Goal: Navigation & Orientation: Find specific page/section

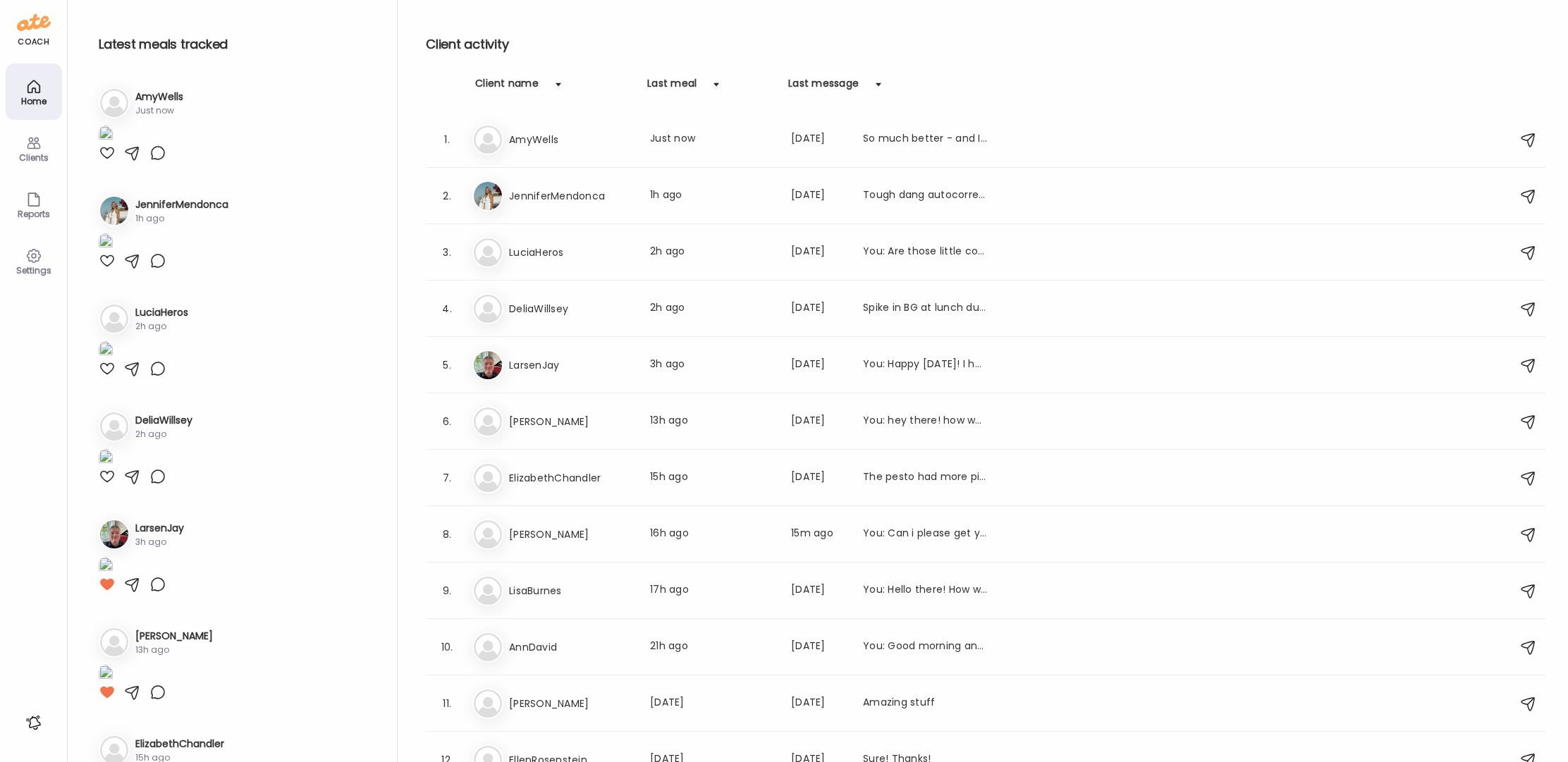
type input "**********"
click at [26, 148] on icon at bounding box center [33, 143] width 17 height 17
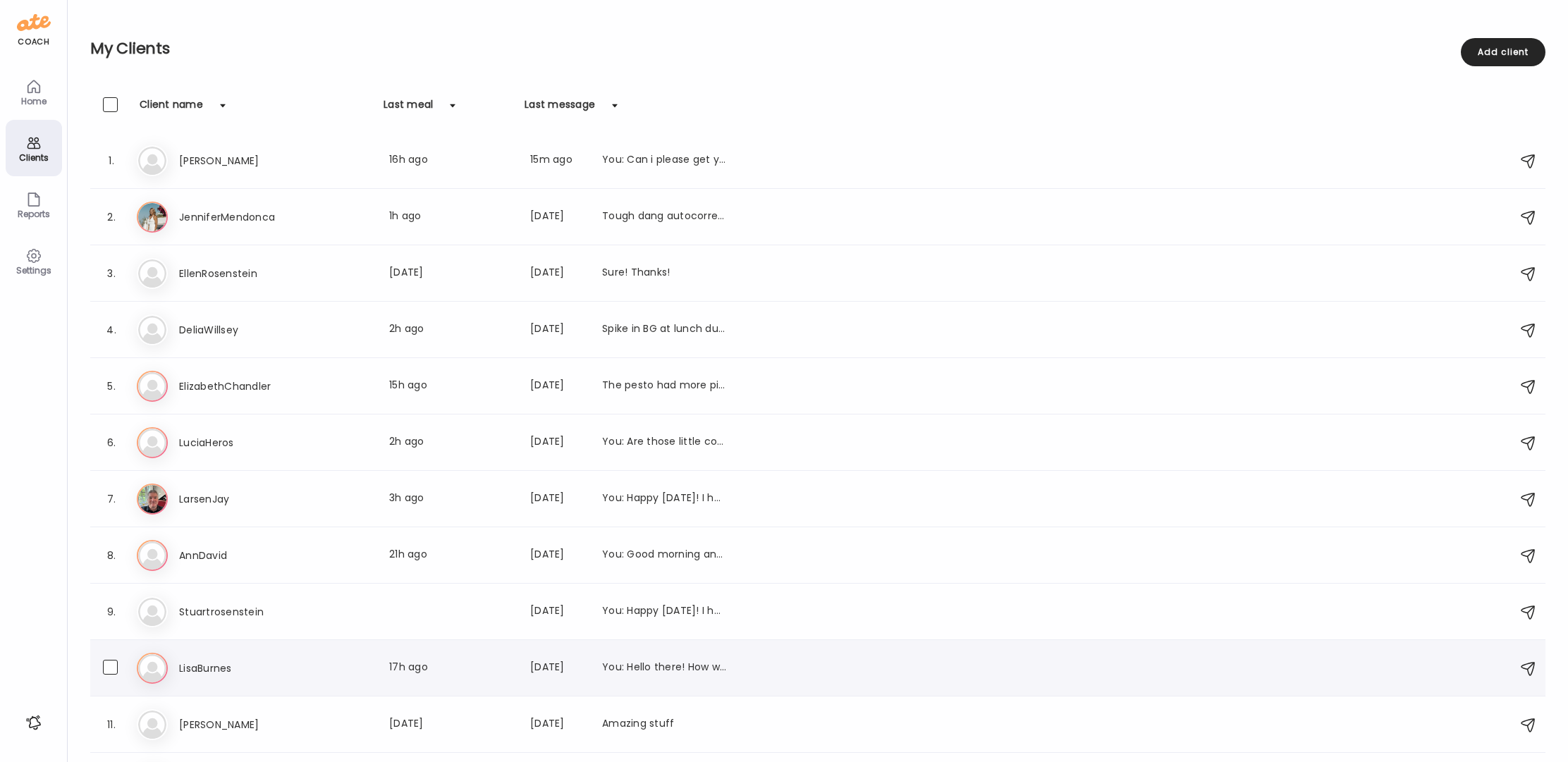
click at [215, 670] on h3 "LisaBurnes" at bounding box center [241, 667] width 124 height 17
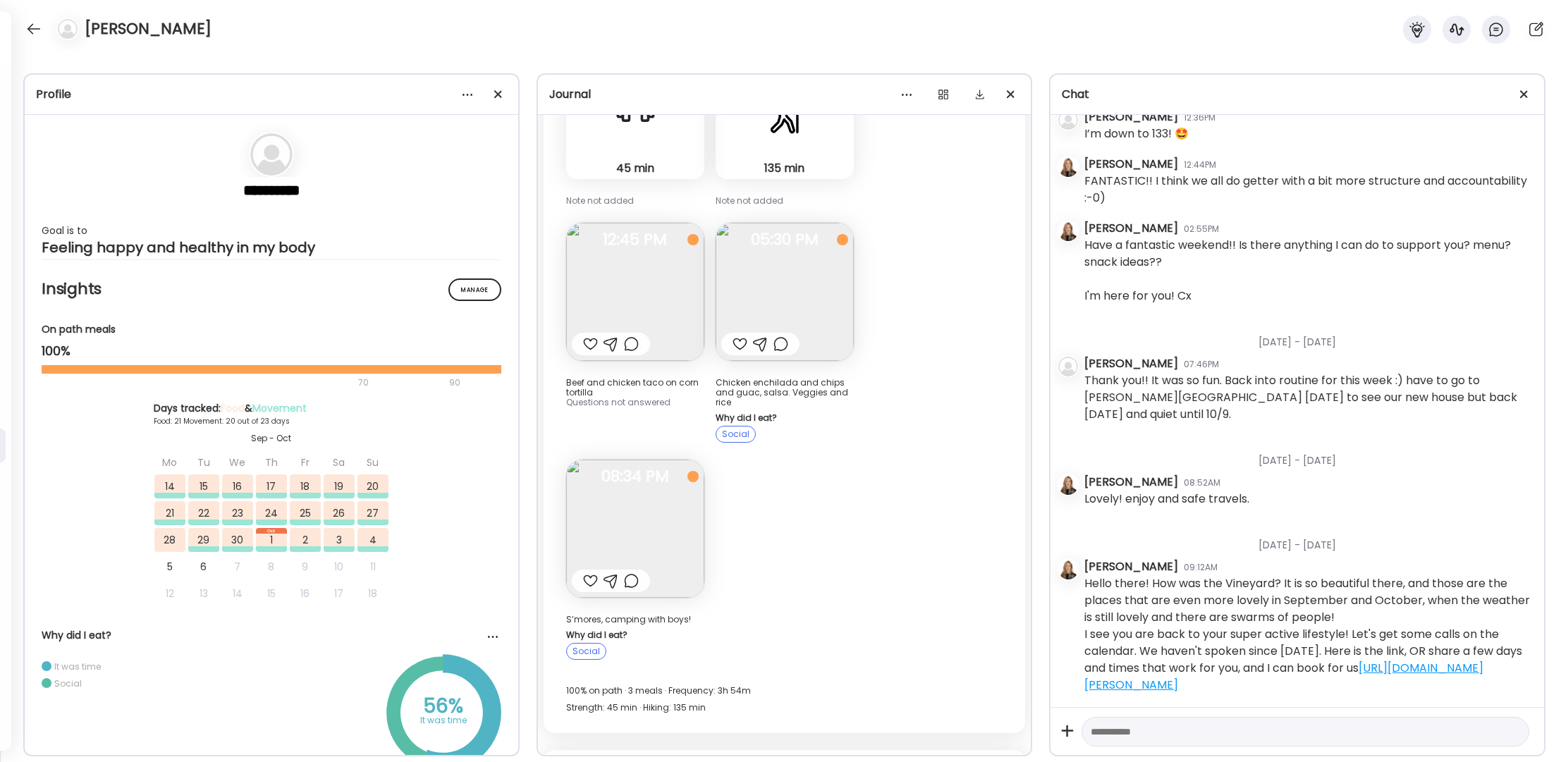
scroll to position [25133, 0]
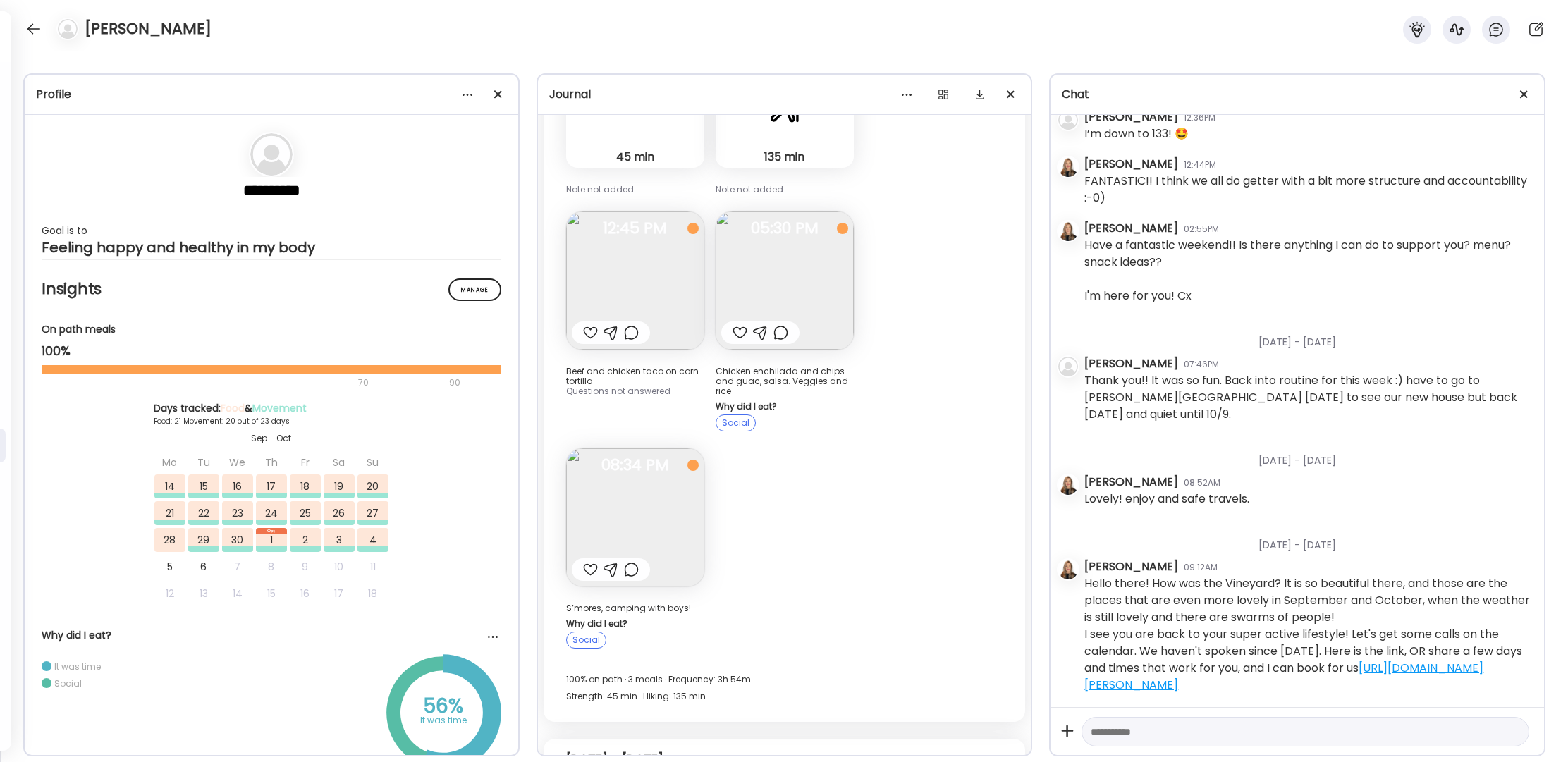
click at [626, 448] on img at bounding box center [635, 517] width 138 height 138
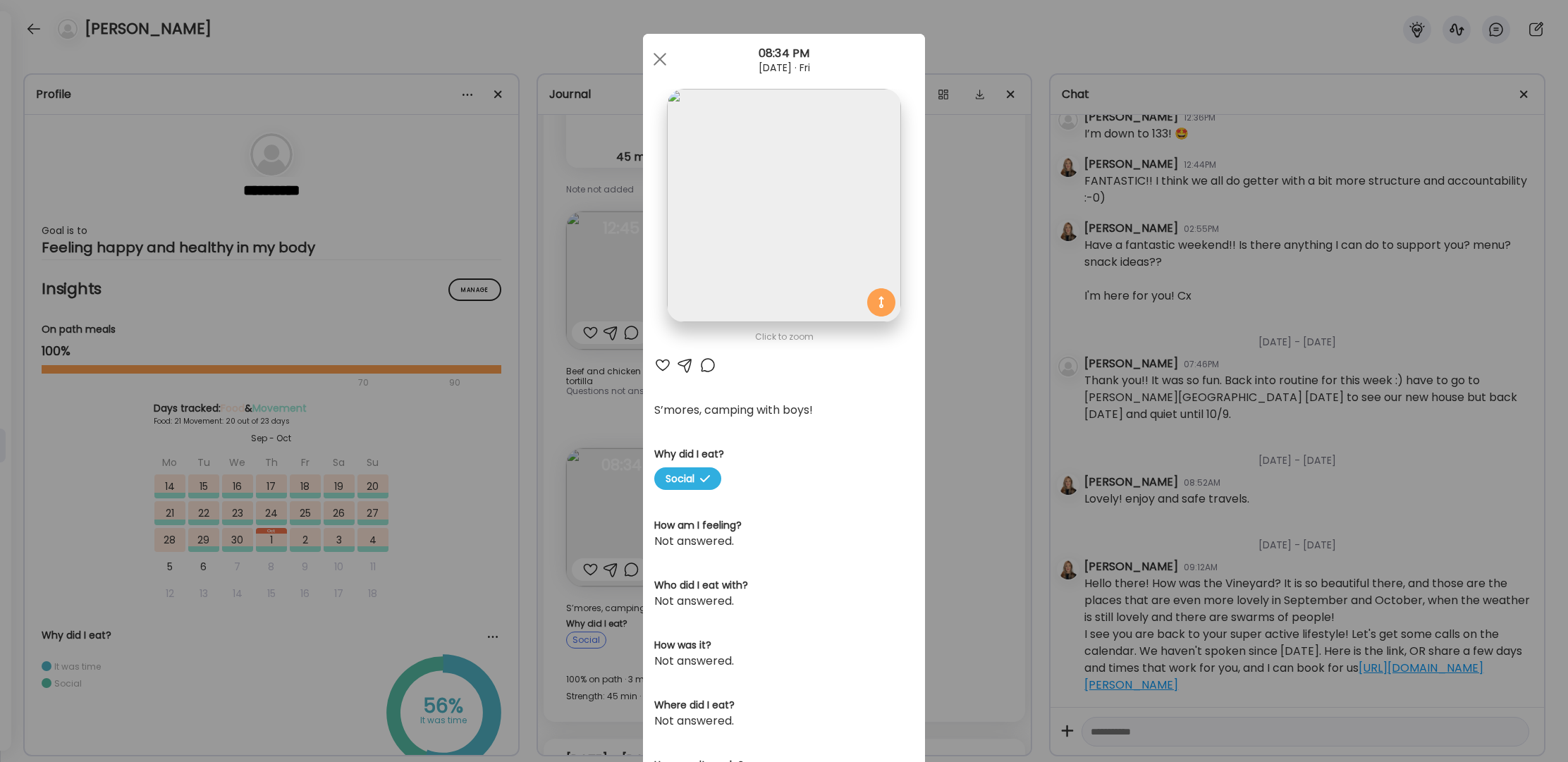
click at [650, 60] on div at bounding box center [660, 59] width 29 height 29
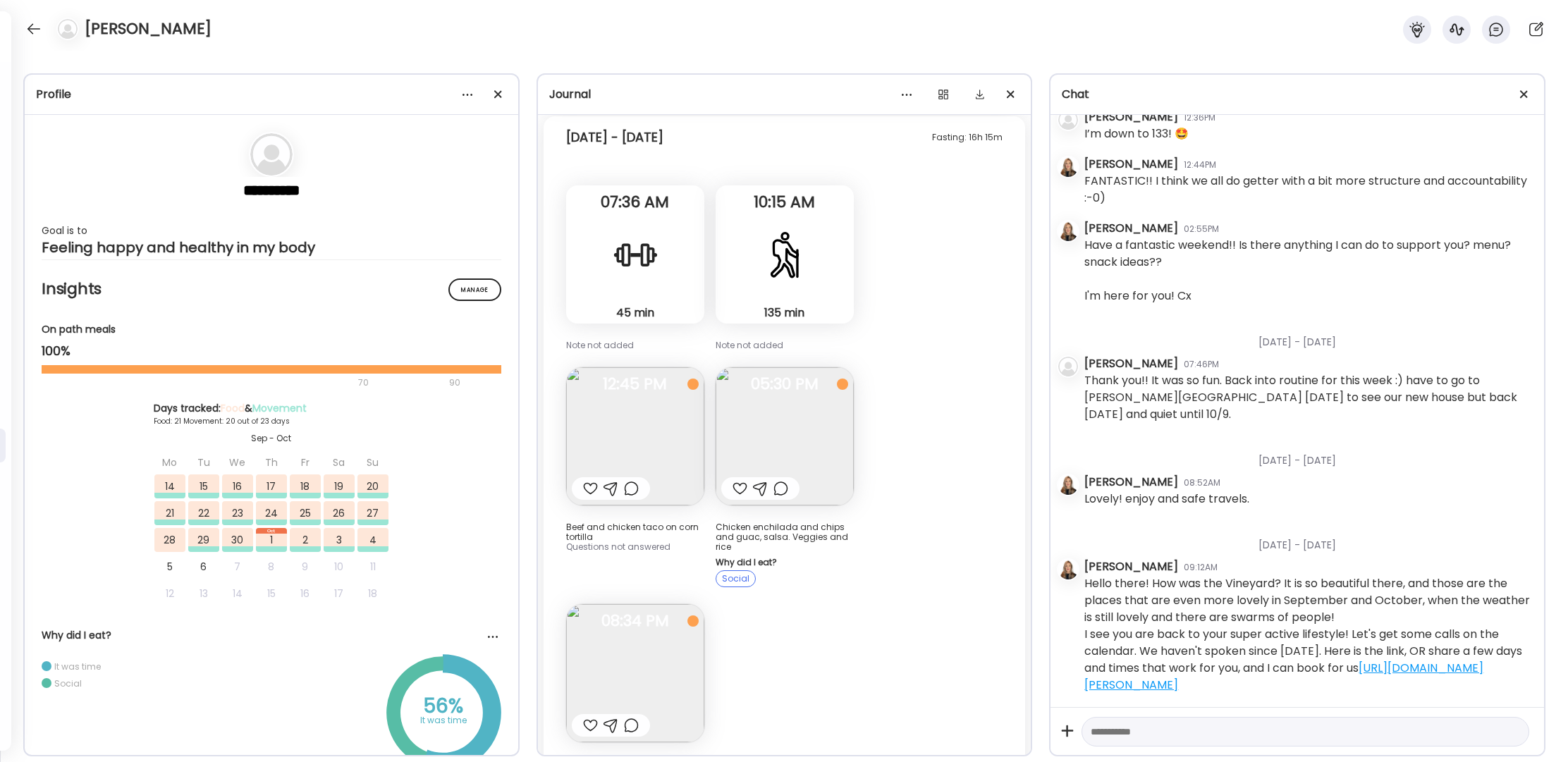
scroll to position [24972, 0]
click at [788, 373] on img at bounding box center [785, 442] width 138 height 138
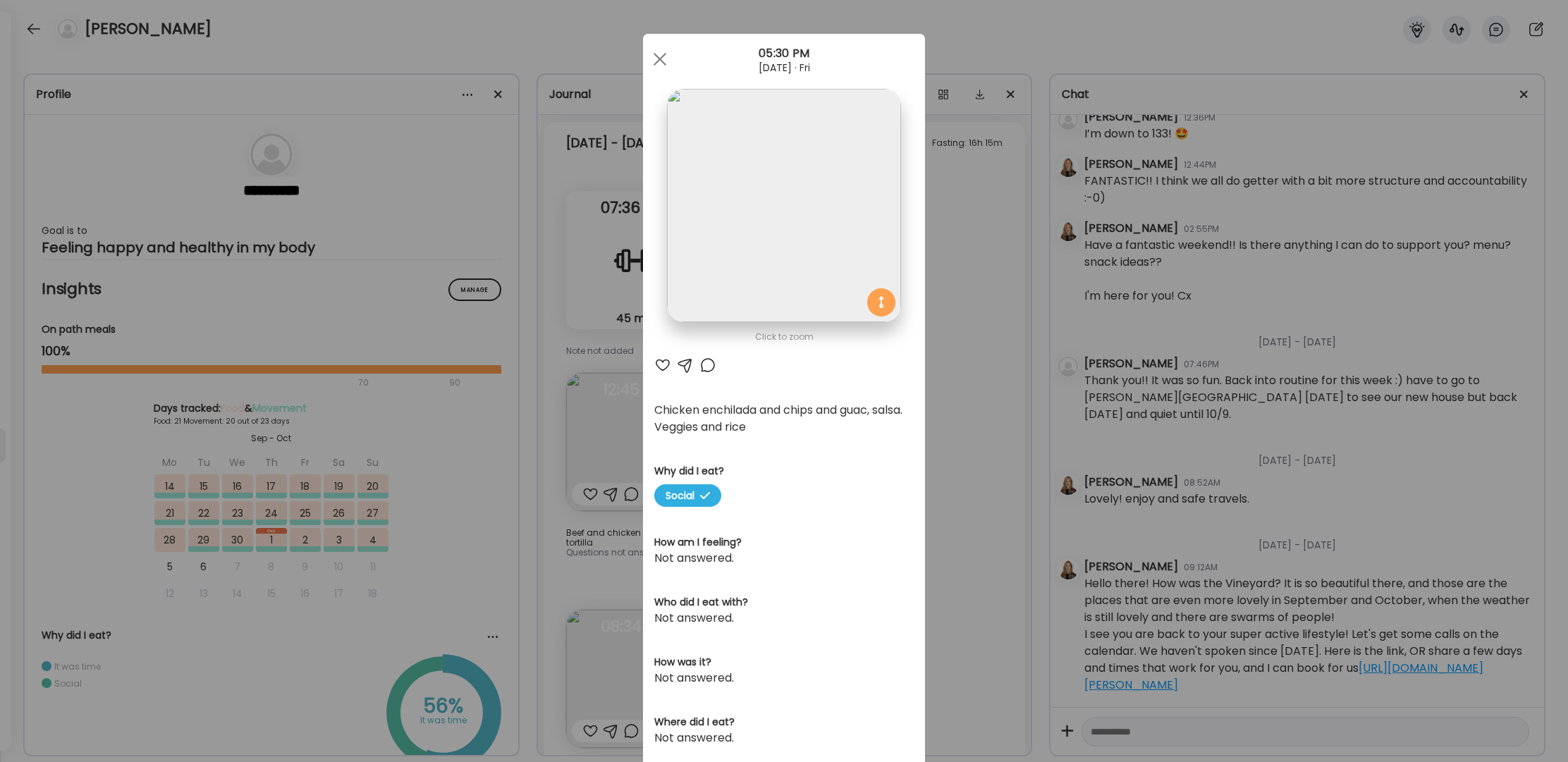
drag, startPoint x: 653, startPoint y: 58, endPoint x: 679, endPoint y: 303, distance: 246.4
click at [654, 64] on div at bounding box center [660, 59] width 29 height 29
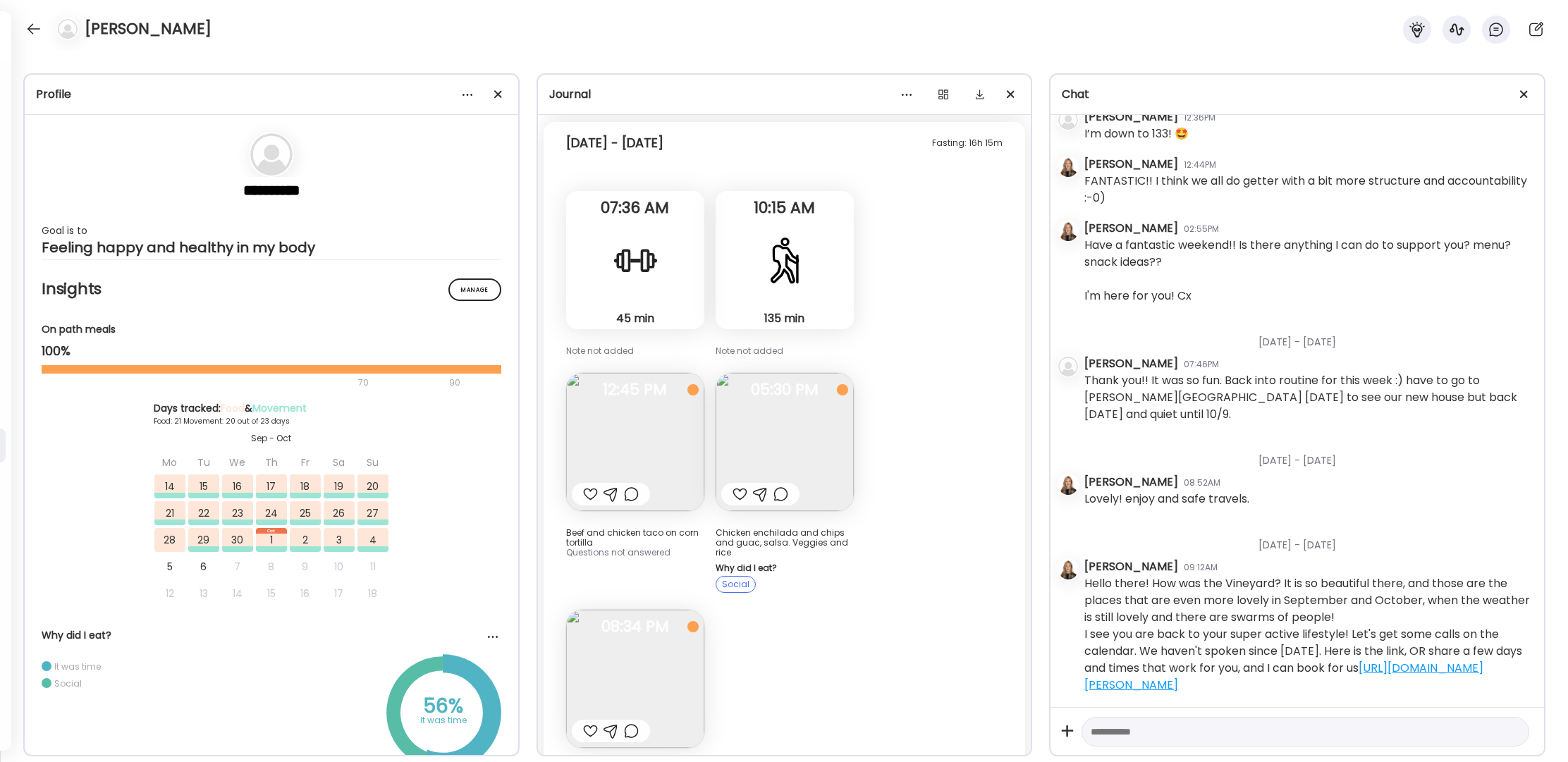
click at [644, 609] on img at bounding box center [635, 678] width 138 height 138
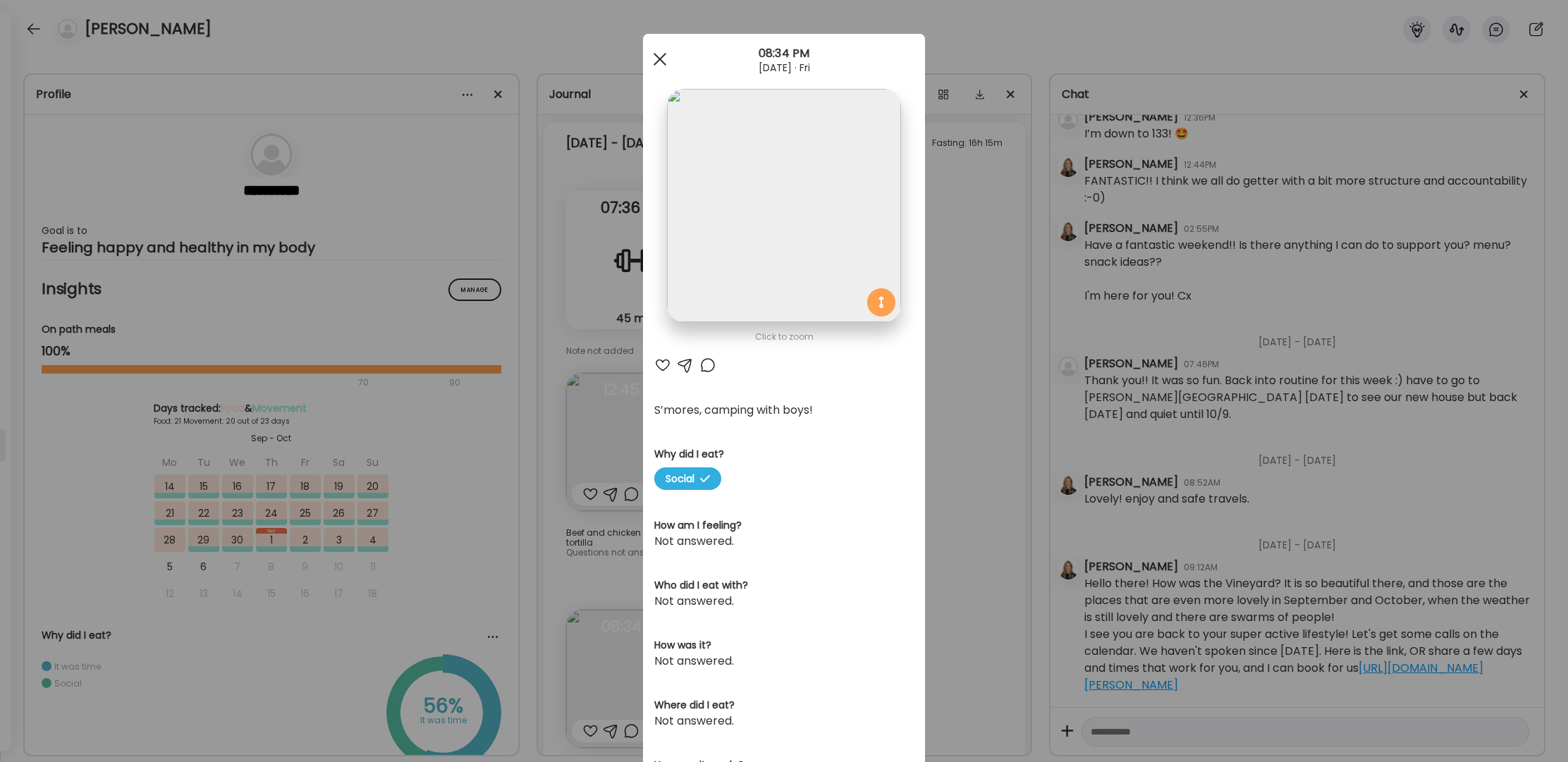
click at [654, 61] on span at bounding box center [660, 59] width 13 height 13
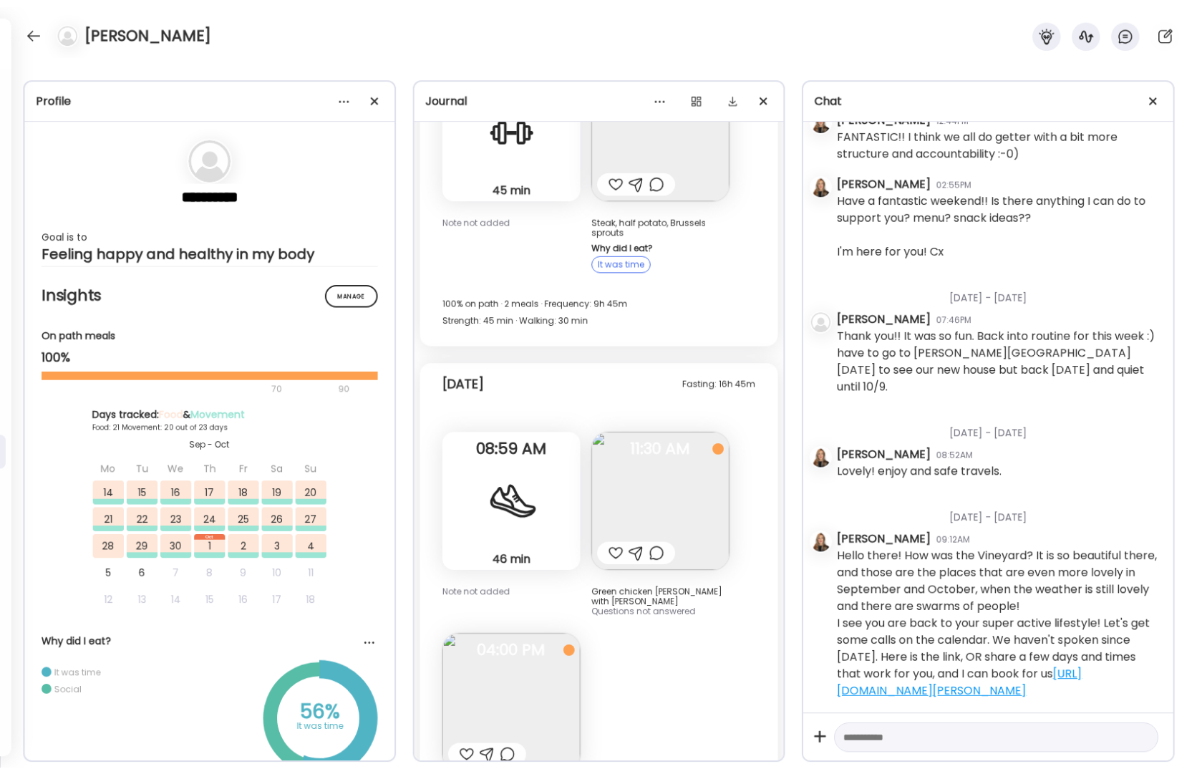
scroll to position [8893, 0]
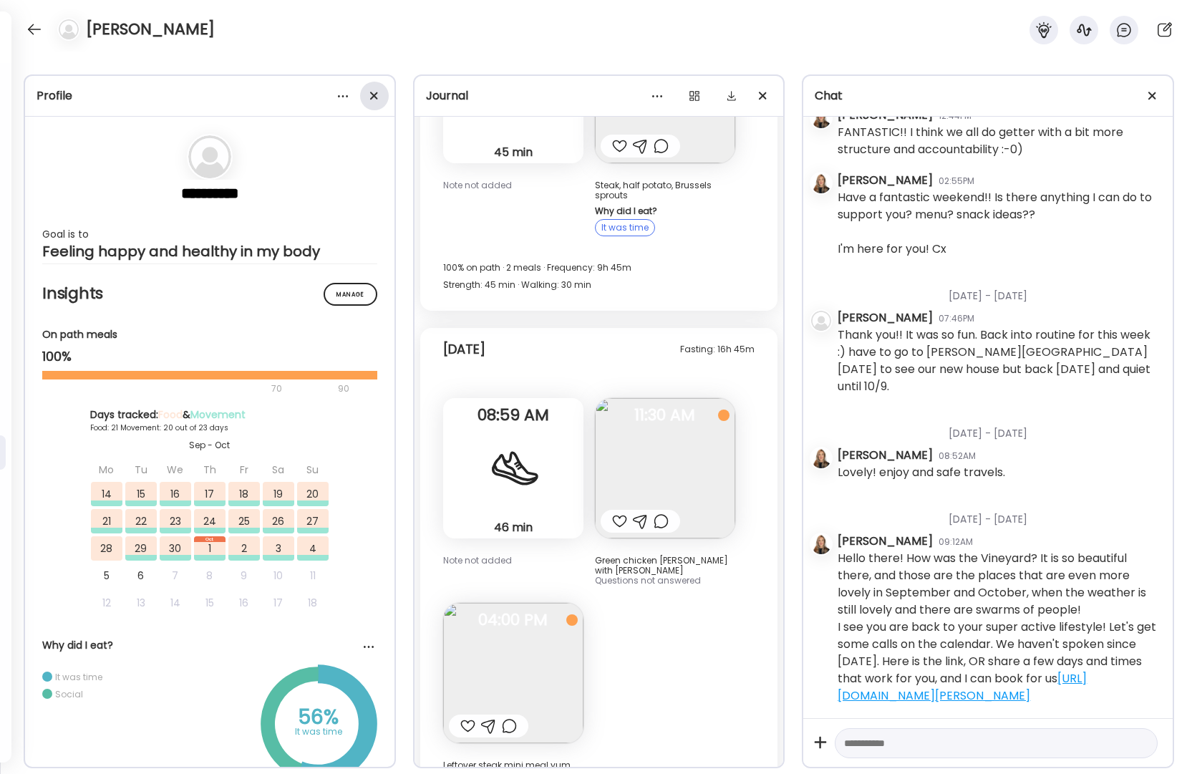
click at [372, 96] on span at bounding box center [373, 96] width 8 height 8
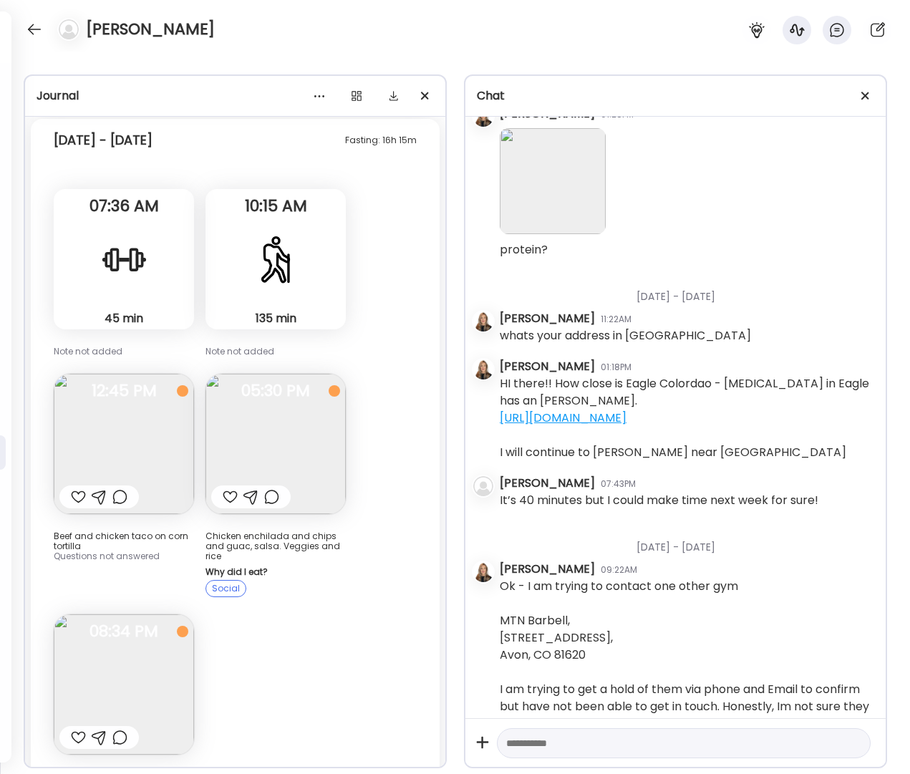
scroll to position [5179, 0]
